Goal: Information Seeking & Learning: Find specific fact

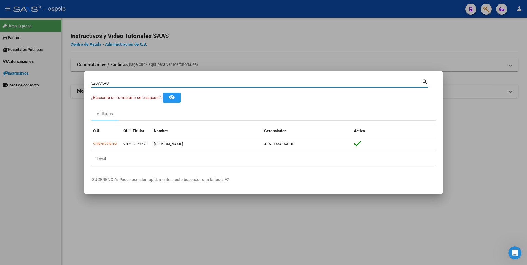
click at [195, 82] on input "52877540" at bounding box center [256, 83] width 331 height 5
click at [211, 84] on input "43666966" at bounding box center [256, 83] width 331 height 5
type input "4"
paste input "18771736"
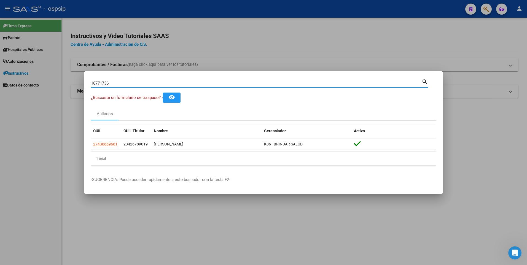
type input "18771736"
click at [236, 82] on input "18771736" at bounding box center [256, 83] width 331 height 5
paste input "46109792"
type input "46109792"
